Goal: Transaction & Acquisition: Purchase product/service

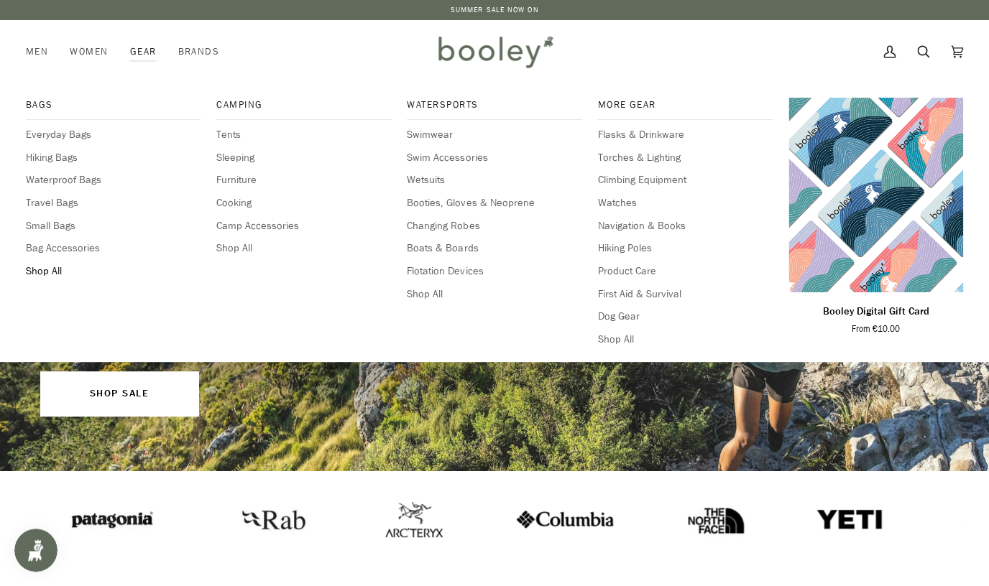
click at [52, 276] on span "Shop All" at bounding box center [113, 272] width 175 height 16
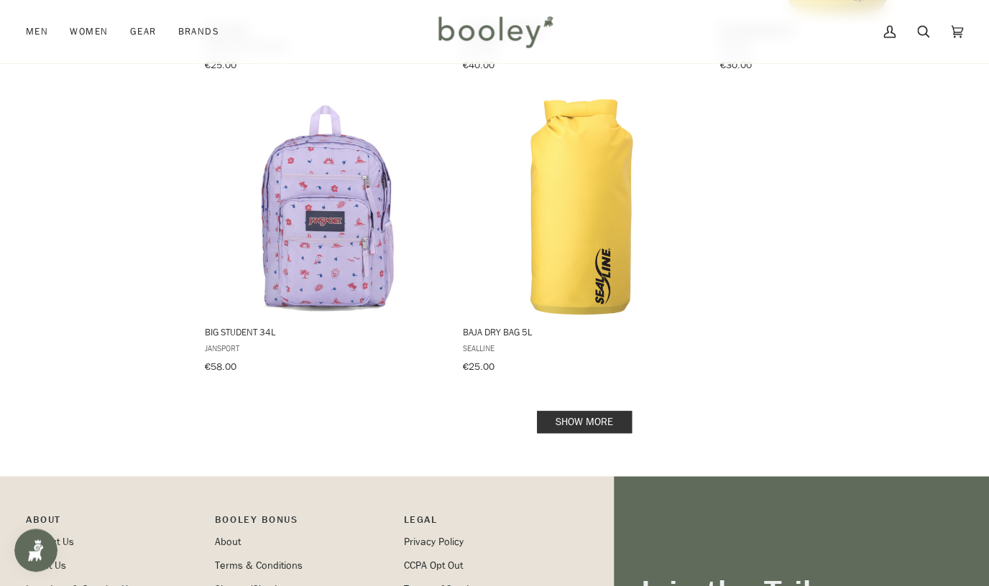
scroll to position [1959, 0]
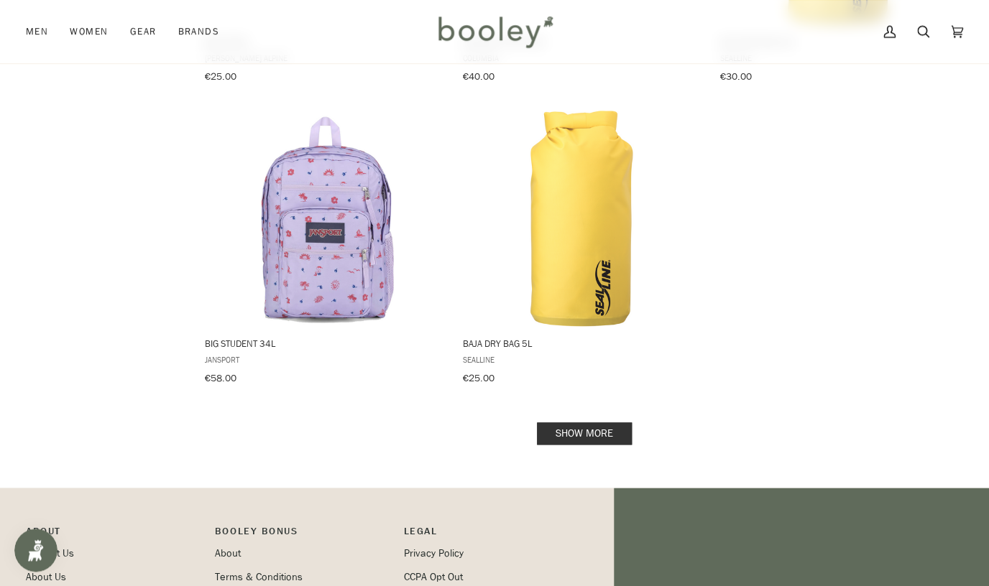
click at [594, 428] on link "Show more" at bounding box center [584, 434] width 95 height 22
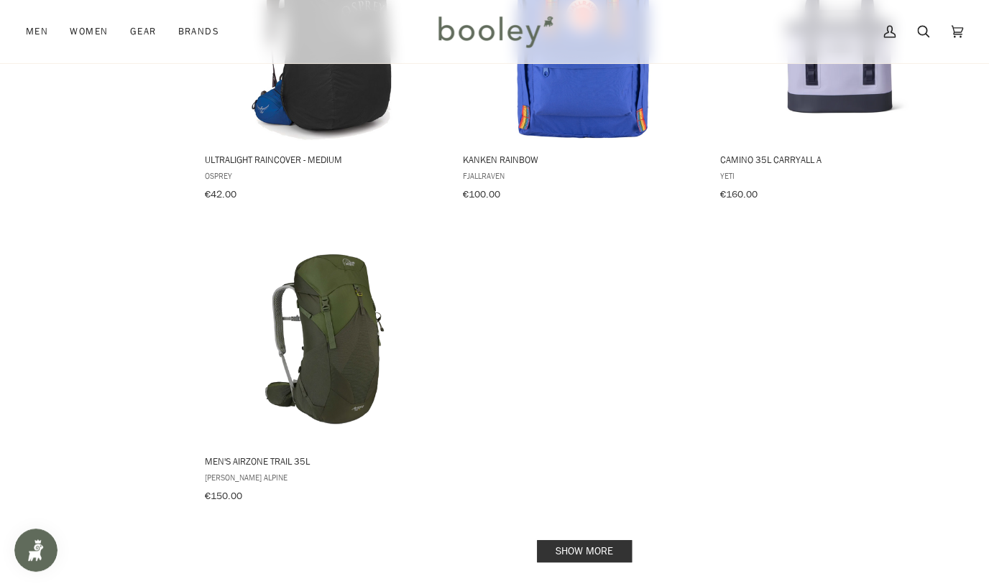
scroll to position [3952, 0]
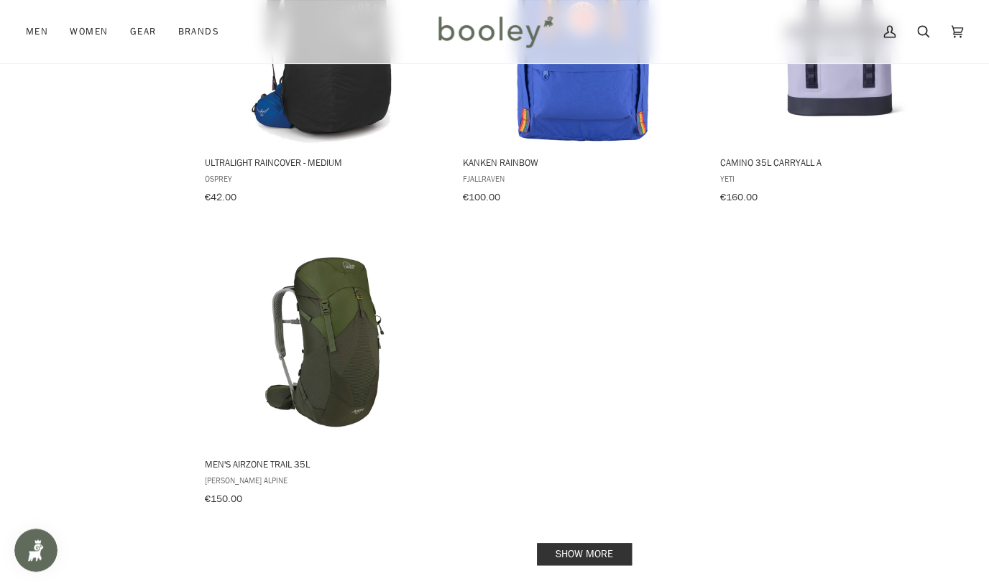
click at [585, 543] on link "Show more" at bounding box center [584, 554] width 95 height 22
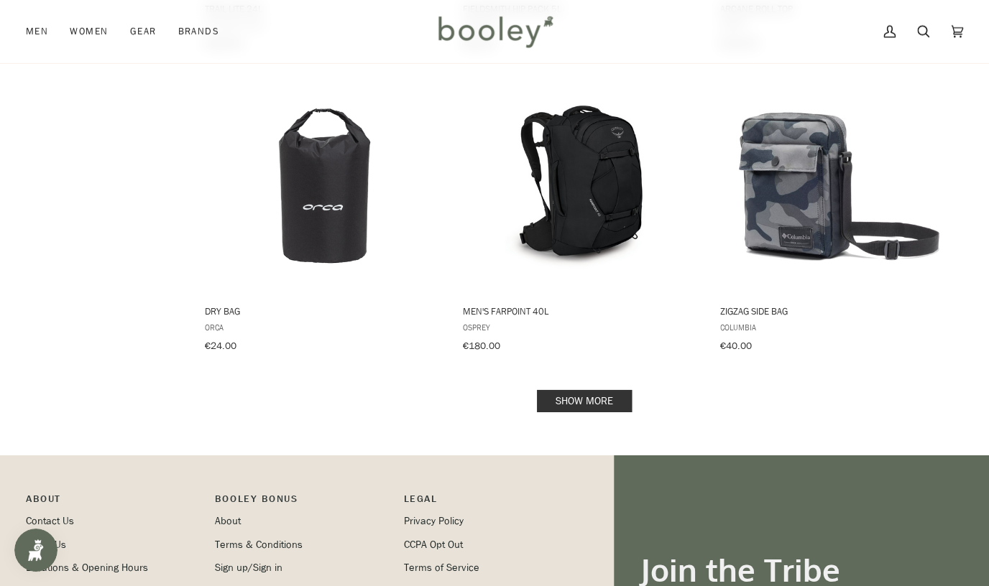
scroll to position [5988, 0]
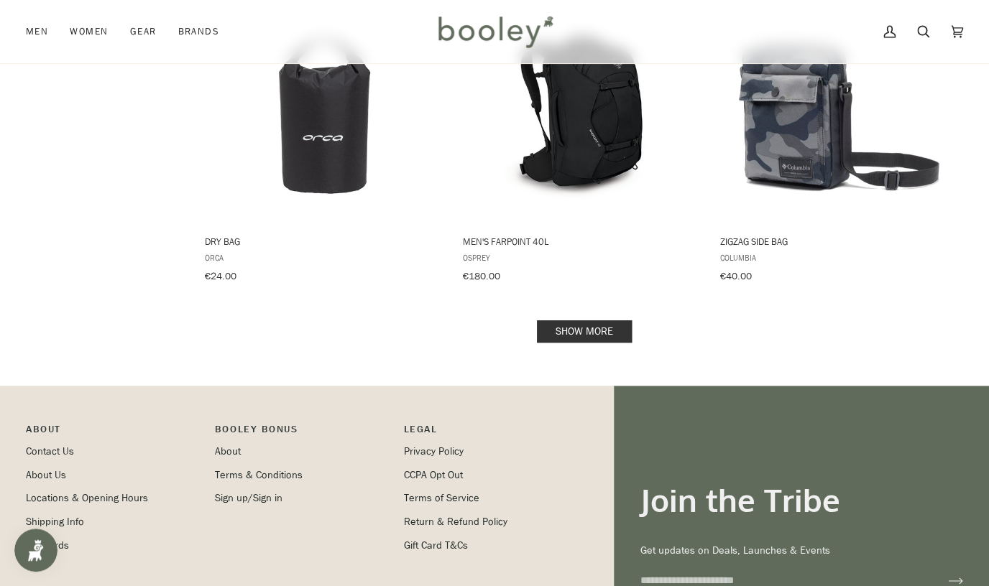
click at [561, 321] on link "Show more" at bounding box center [584, 332] width 95 height 22
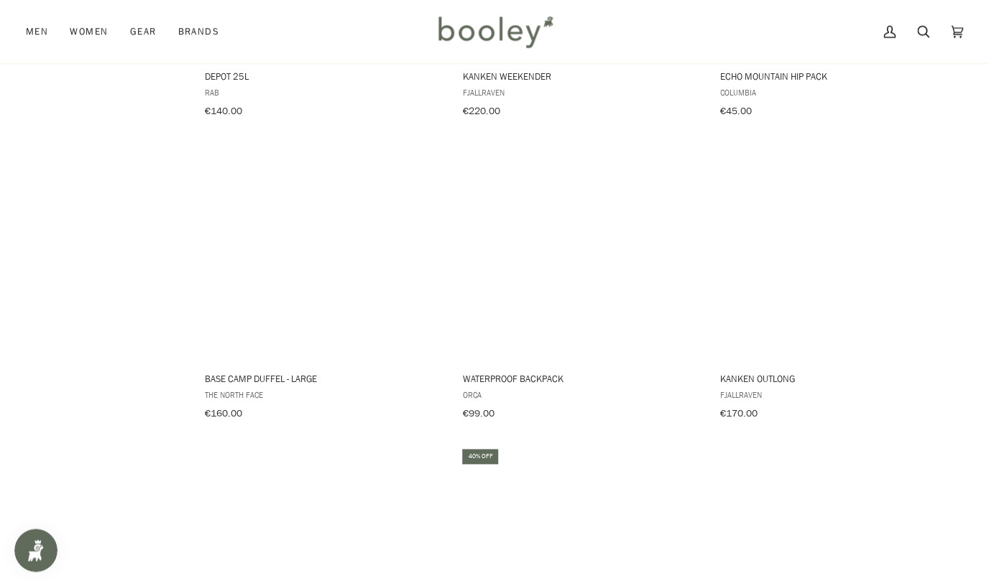
scroll to position [7064, 0]
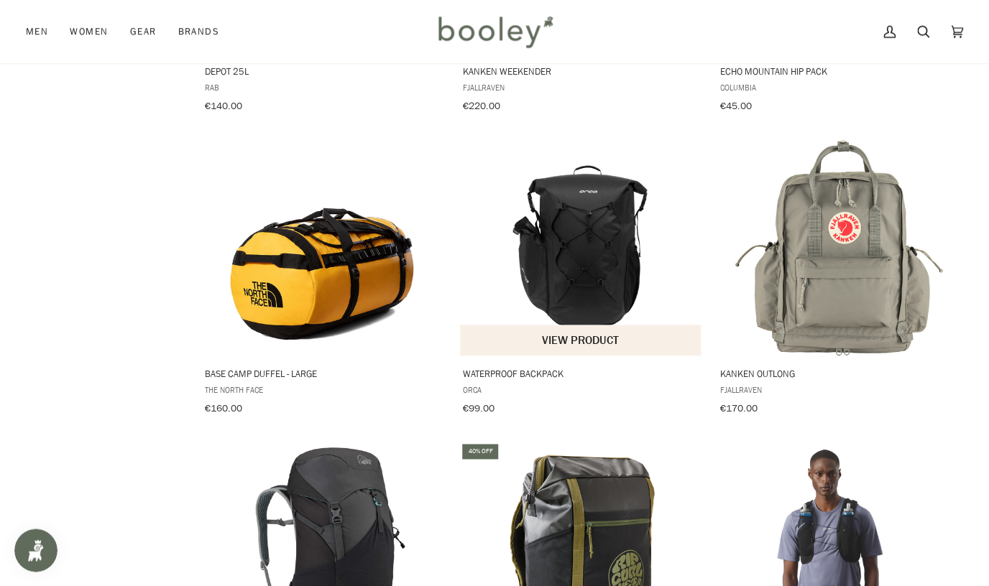
click at [591, 247] on img "Waterproof Backpack" at bounding box center [582, 248] width 216 height 216
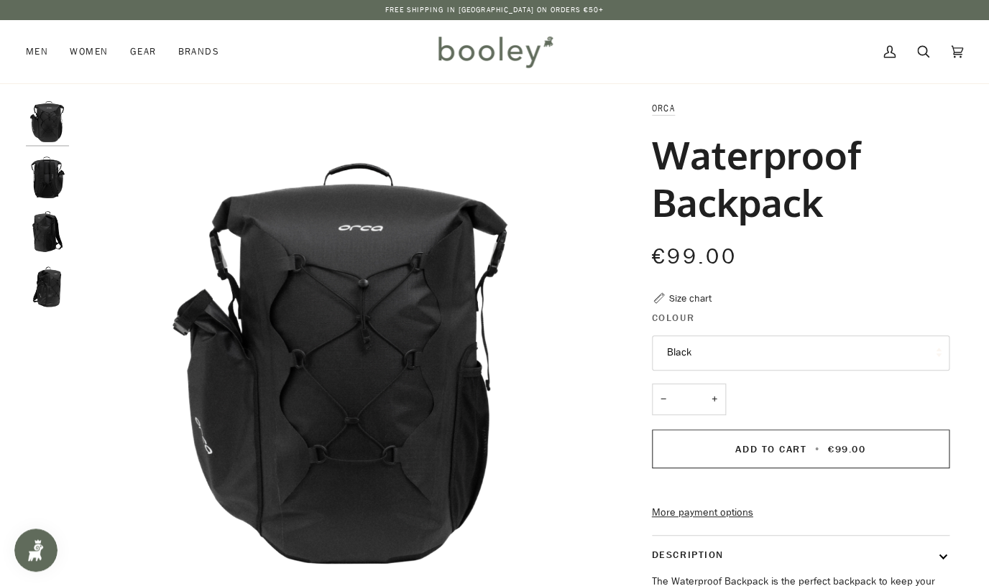
click at [65, 182] on img "Orca Waterproof Backpack Black - Booley Galway" at bounding box center [47, 177] width 43 height 43
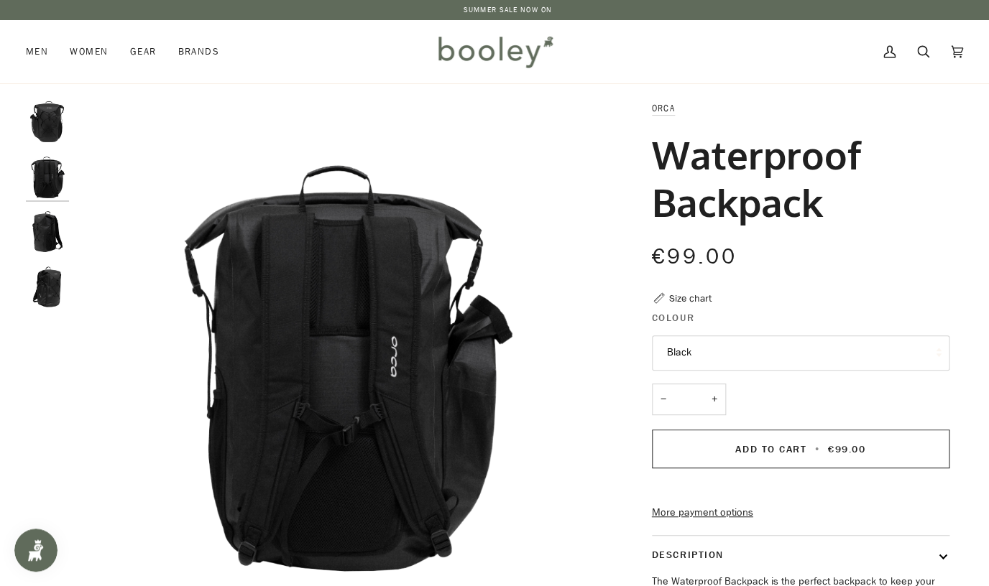
click at [44, 224] on img "Orca Waterproof Backpack Black - Booley Galway" at bounding box center [47, 232] width 43 height 43
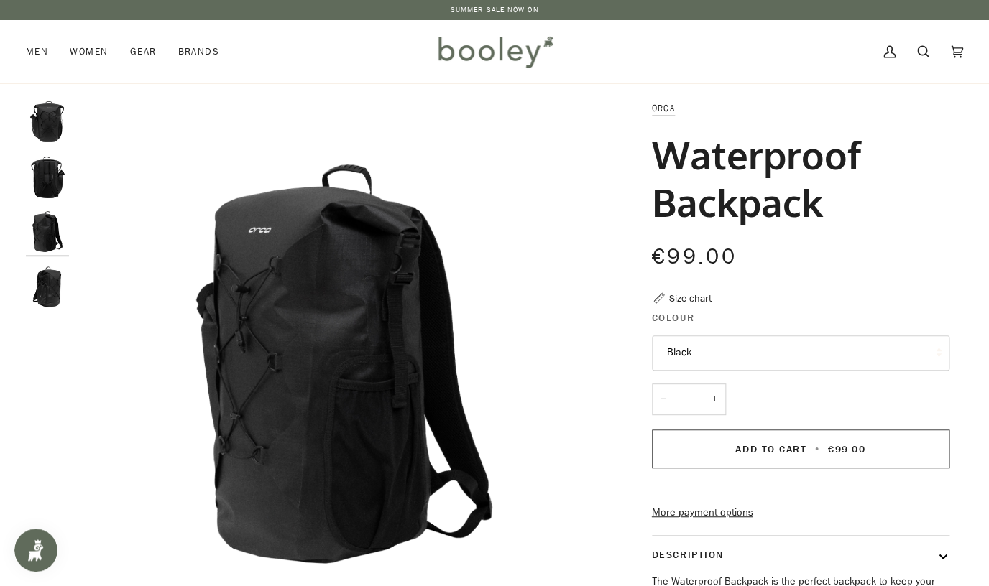
click at [34, 284] on img "Orca Waterproof Backpack Black - Booley Galway" at bounding box center [47, 287] width 43 height 43
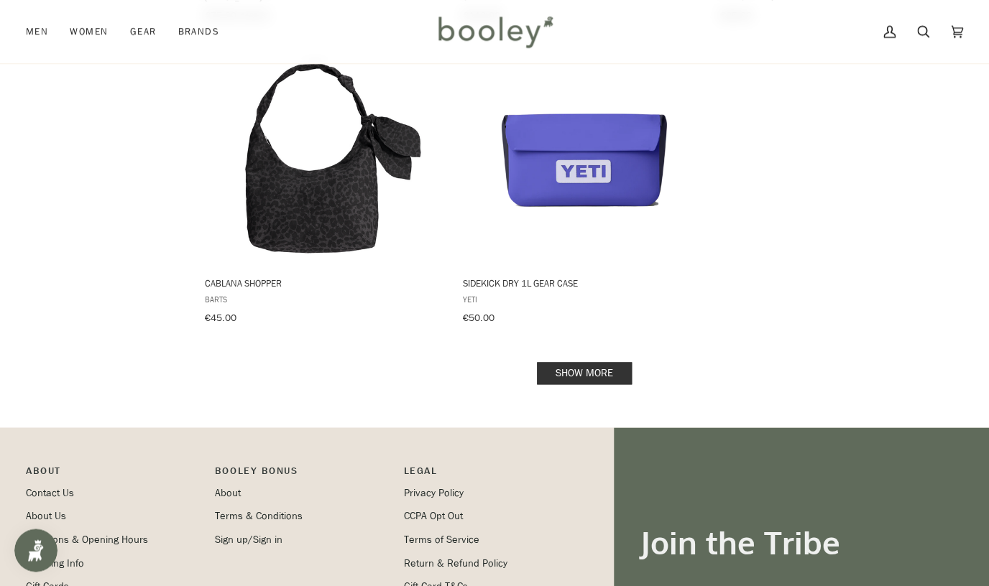
scroll to position [8071, 0]
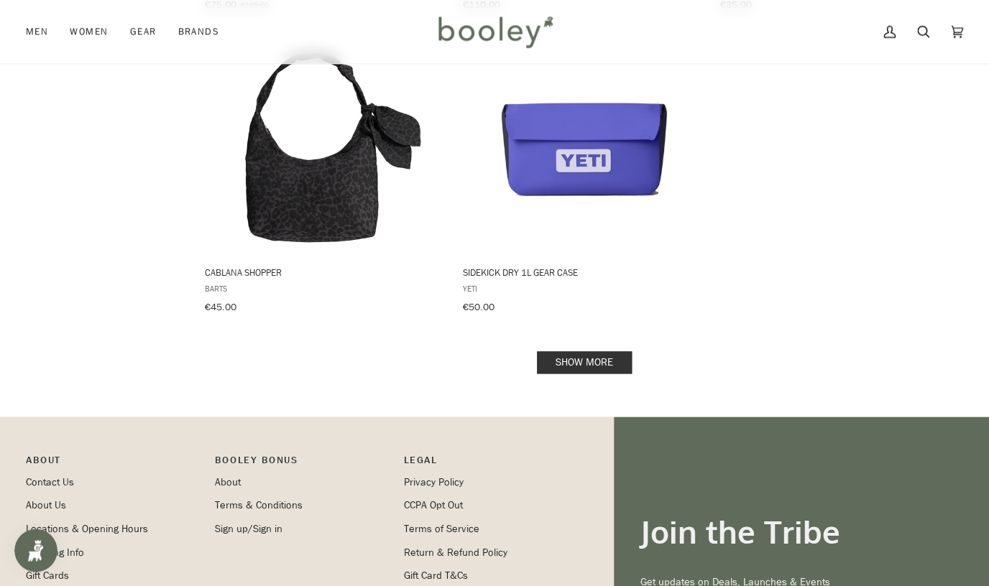
click at [574, 351] on link "Show more" at bounding box center [584, 362] width 95 height 22
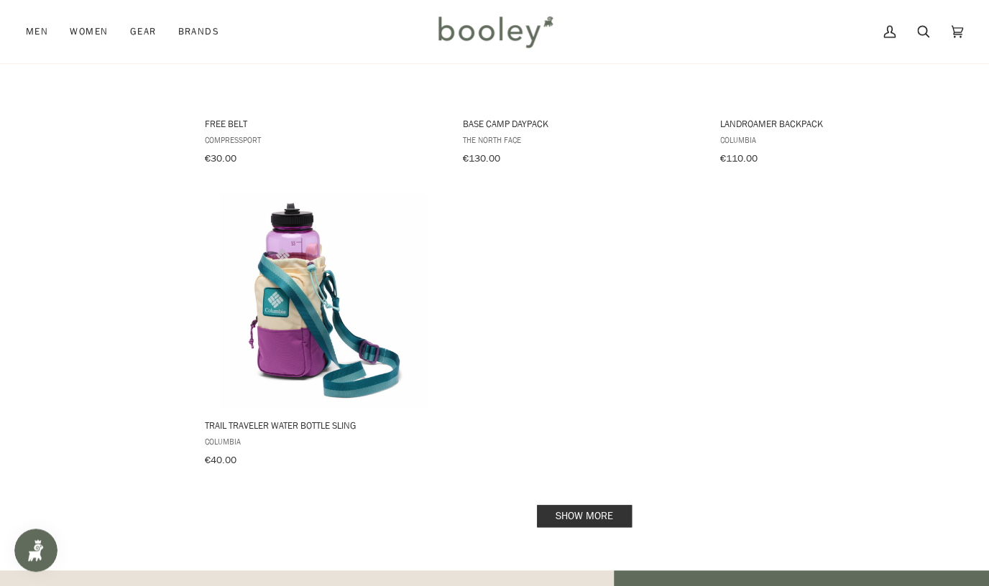
scroll to position [10038, 0]
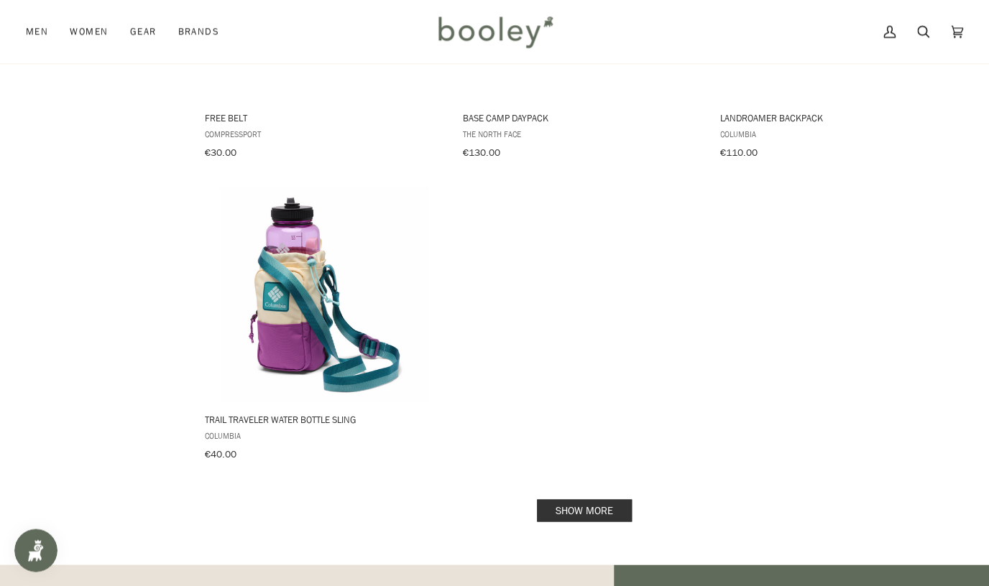
click at [582, 500] on link "Show more" at bounding box center [584, 511] width 95 height 22
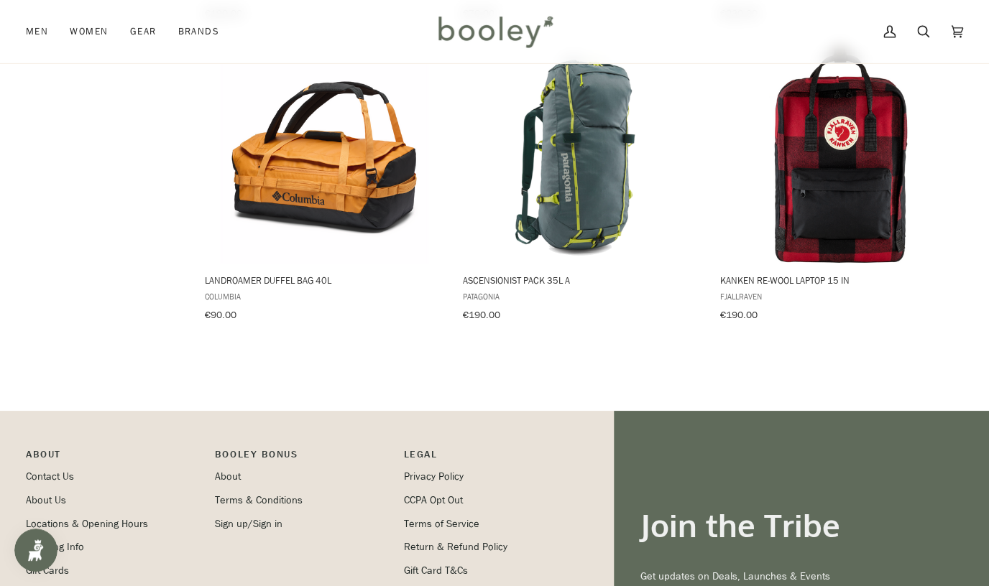
scroll to position [12004, 0]
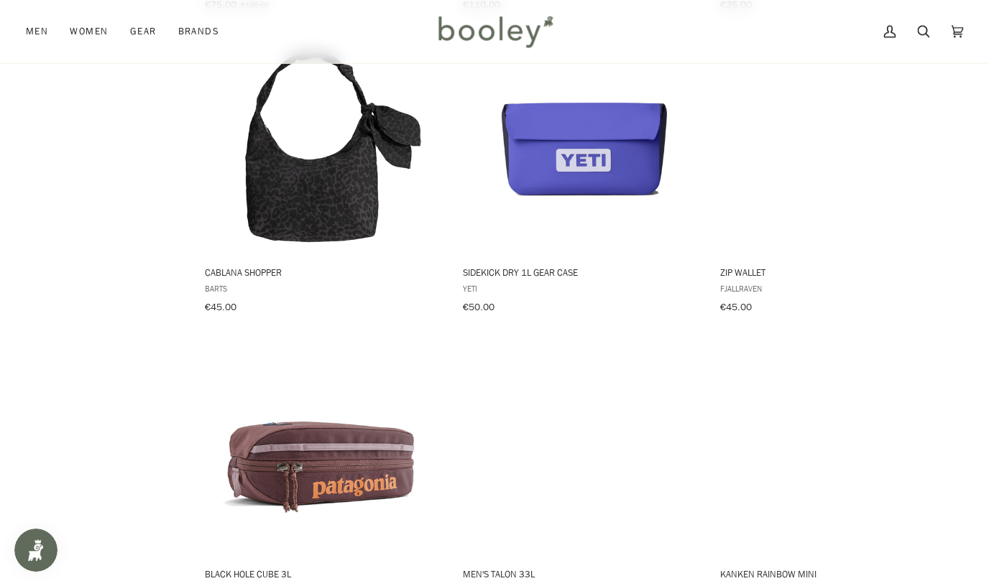
scroll to position [8071, 0]
